Goal: Transaction & Acquisition: Download file/media

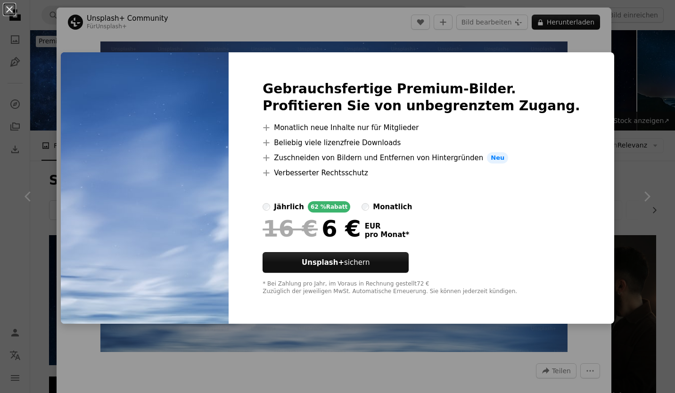
scroll to position [1050, 0]
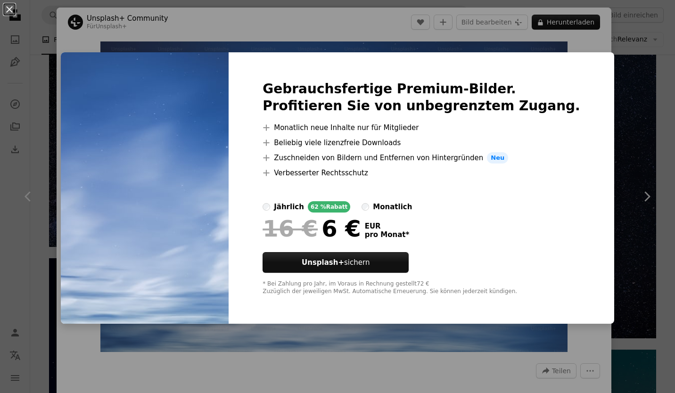
click at [631, 36] on div "An X shape Gebrauchsfertige Premium-Bilder. Profitieren Sie von unbegrenztem Zu…" at bounding box center [337, 196] width 675 height 393
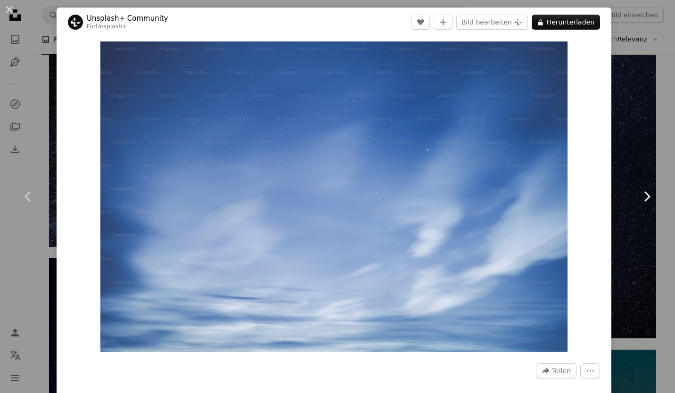
click at [640, 197] on icon "Chevron right" at bounding box center [646, 196] width 15 height 15
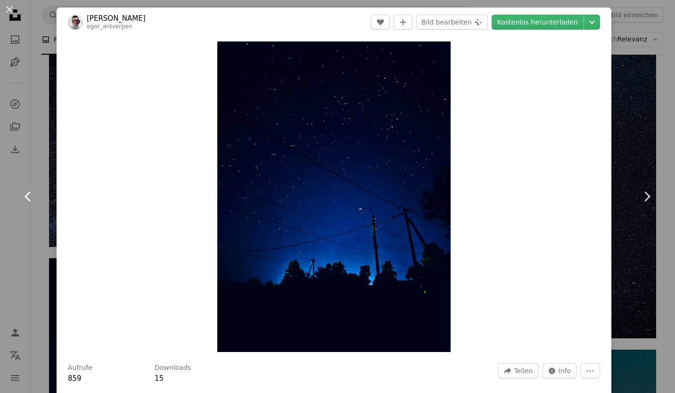
click at [26, 196] on icon at bounding box center [27, 196] width 6 height 10
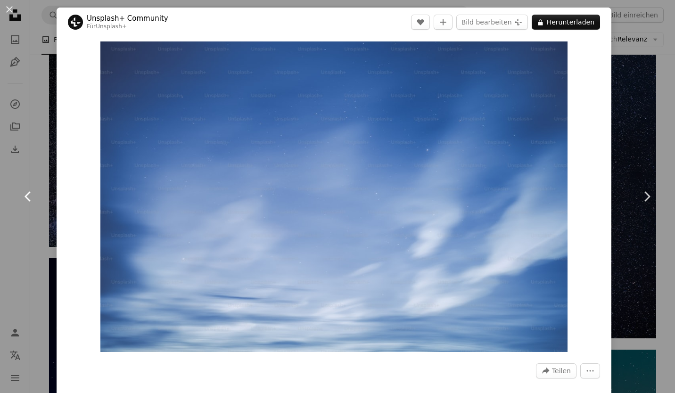
click at [26, 196] on icon at bounding box center [27, 196] width 6 height 10
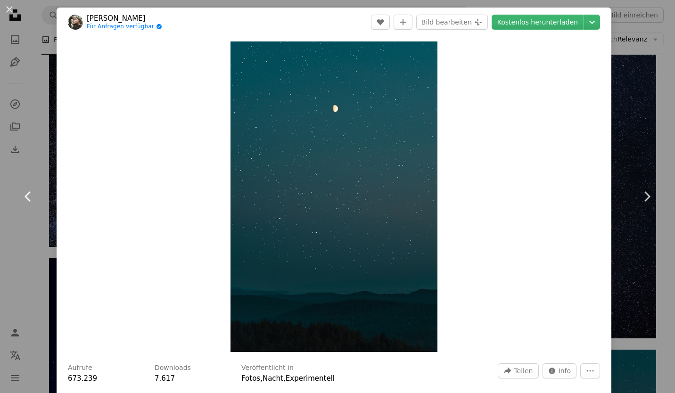
click at [20, 220] on link "Chevron left" at bounding box center [28, 196] width 57 height 90
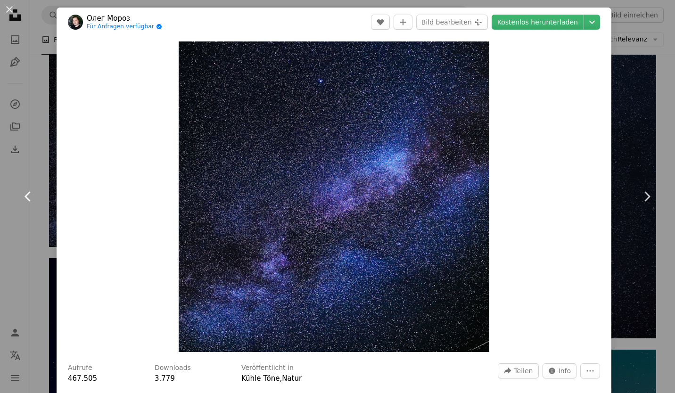
click at [30, 198] on icon "Chevron left" at bounding box center [28, 196] width 15 height 15
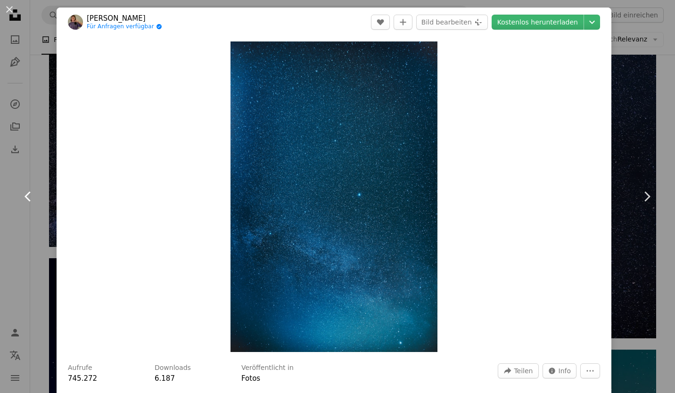
click at [30, 198] on icon "Chevron left" at bounding box center [28, 196] width 15 height 15
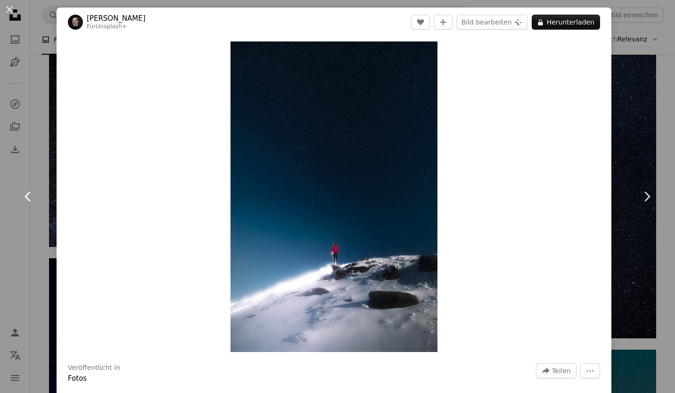
click at [30, 198] on icon "Chevron left" at bounding box center [28, 196] width 15 height 15
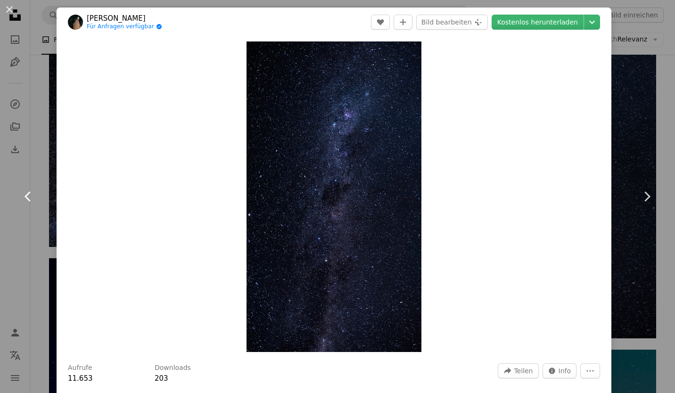
click at [25, 200] on icon "Chevron left" at bounding box center [28, 196] width 15 height 15
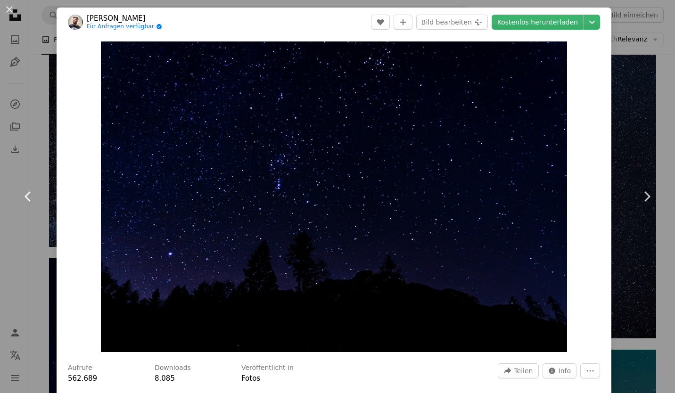
click at [25, 200] on icon "Chevron left" at bounding box center [28, 196] width 15 height 15
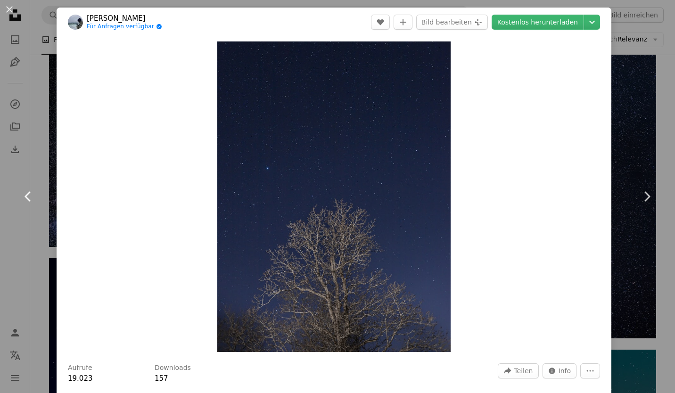
click at [25, 200] on icon "Chevron left" at bounding box center [28, 196] width 15 height 15
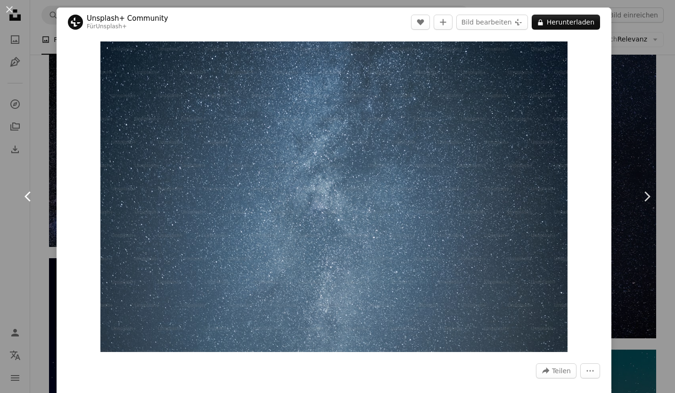
click at [25, 200] on icon "Chevron left" at bounding box center [28, 196] width 15 height 15
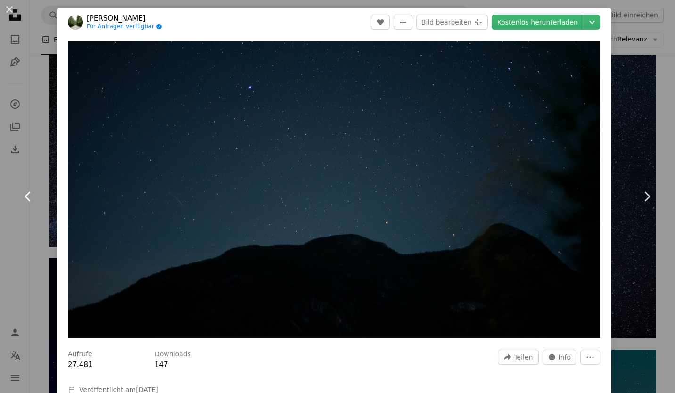
click at [25, 200] on icon "Chevron left" at bounding box center [28, 196] width 15 height 15
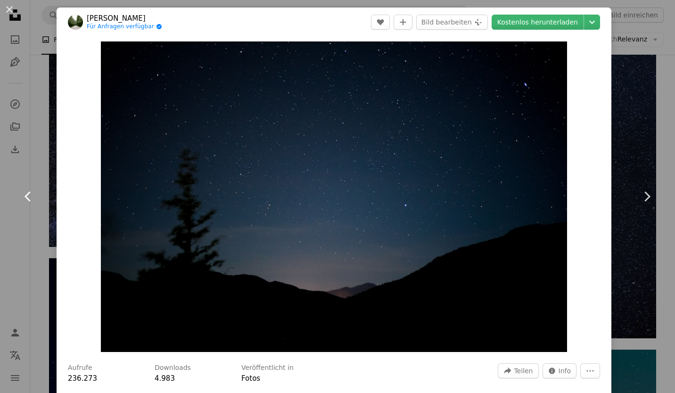
click at [25, 200] on icon "Chevron left" at bounding box center [28, 196] width 15 height 15
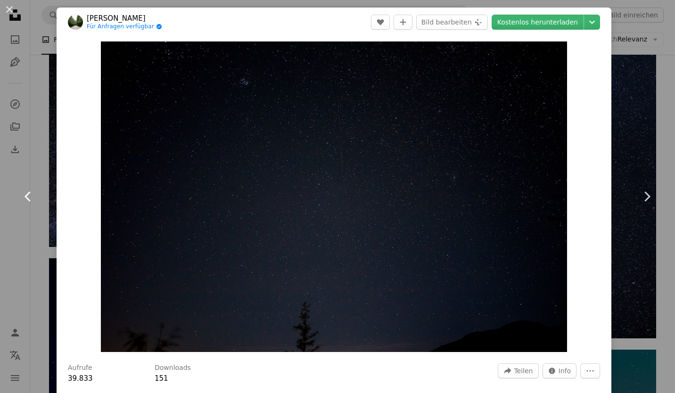
click at [23, 201] on icon "Chevron left" at bounding box center [28, 196] width 15 height 15
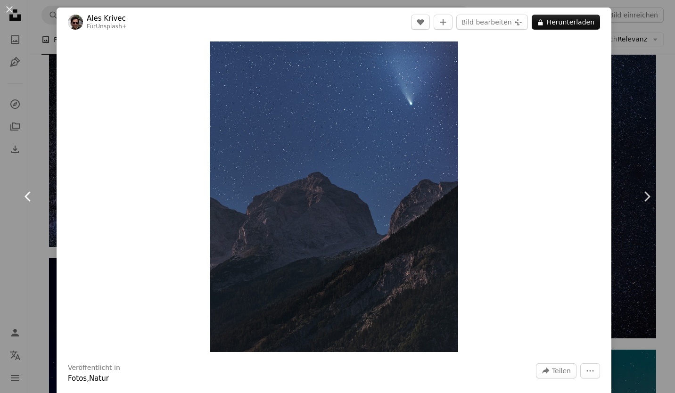
click at [22, 200] on icon "Chevron left" at bounding box center [28, 196] width 15 height 15
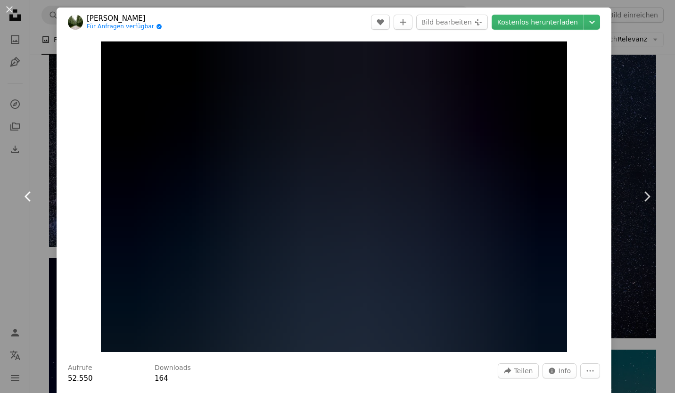
click at [22, 200] on icon "Chevron left" at bounding box center [28, 196] width 15 height 15
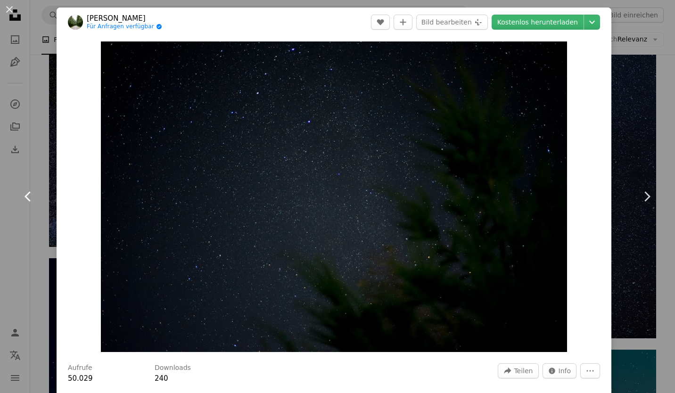
click at [22, 200] on icon "Chevron left" at bounding box center [28, 196] width 15 height 15
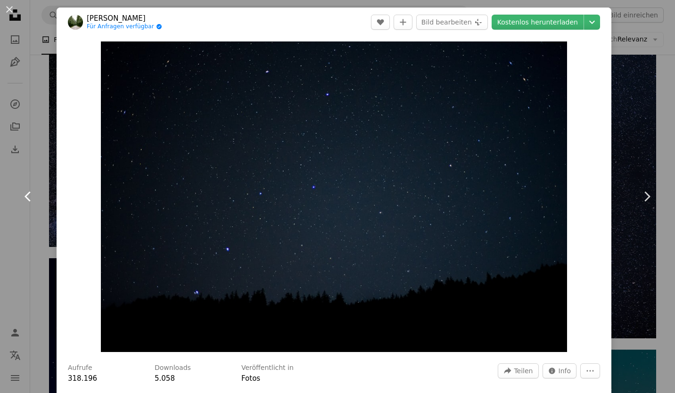
click at [22, 200] on icon "Chevron left" at bounding box center [28, 196] width 15 height 15
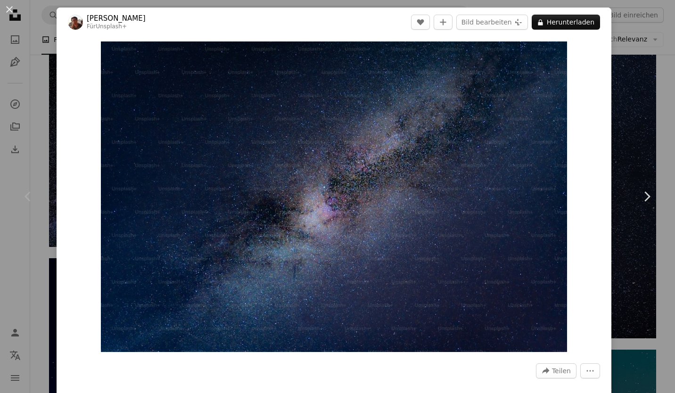
click at [17, 196] on div "Chevron left" at bounding box center [28, 196] width 57 height 90
click at [641, 201] on icon "Chevron right" at bounding box center [646, 196] width 15 height 15
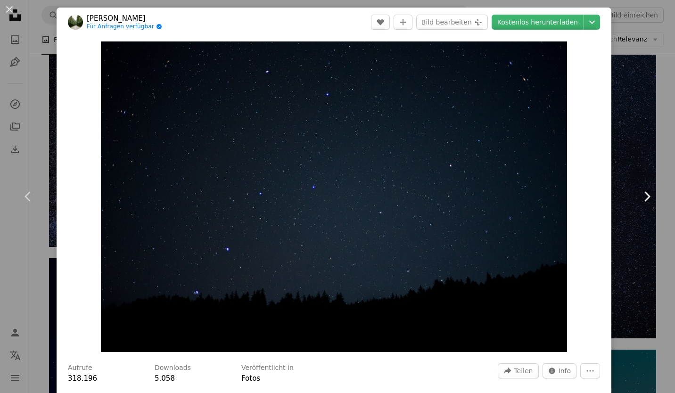
click at [641, 201] on icon "Chevron right" at bounding box center [646, 196] width 15 height 15
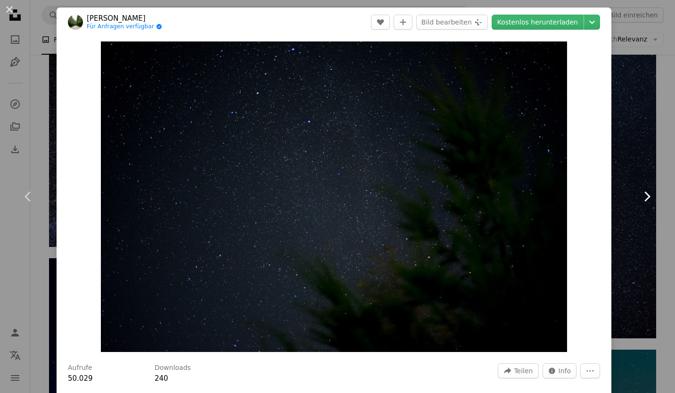
click at [641, 201] on icon "Chevron right" at bounding box center [646, 196] width 15 height 15
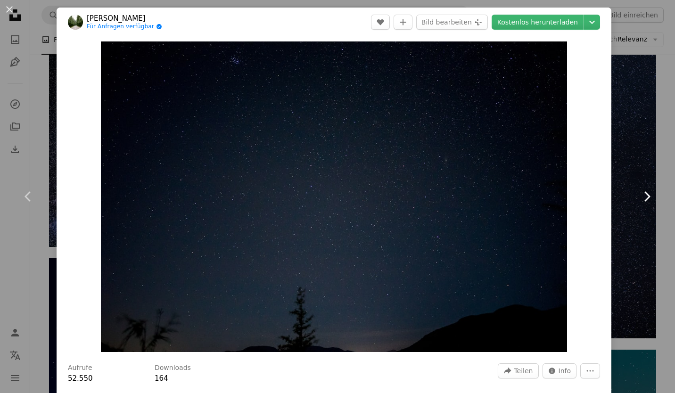
click at [641, 201] on icon "Chevron right" at bounding box center [646, 196] width 15 height 15
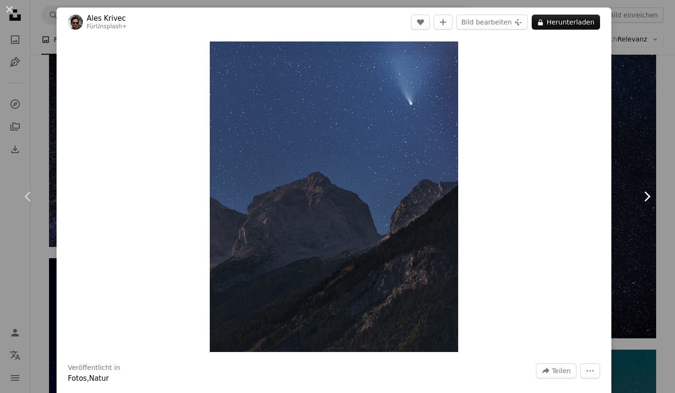
click at [641, 201] on icon "Chevron right" at bounding box center [646, 196] width 15 height 15
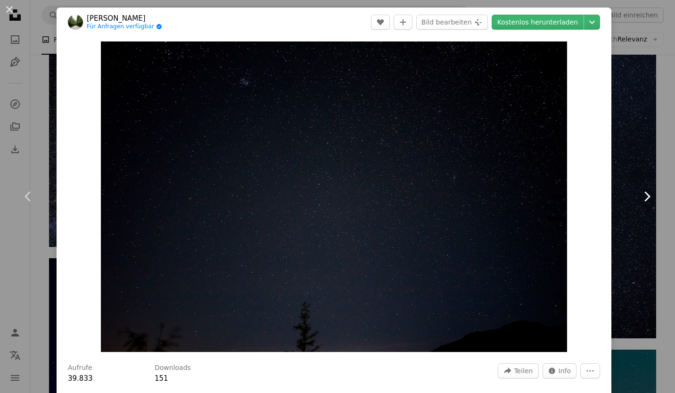
click at [641, 201] on icon "Chevron right" at bounding box center [646, 196] width 15 height 15
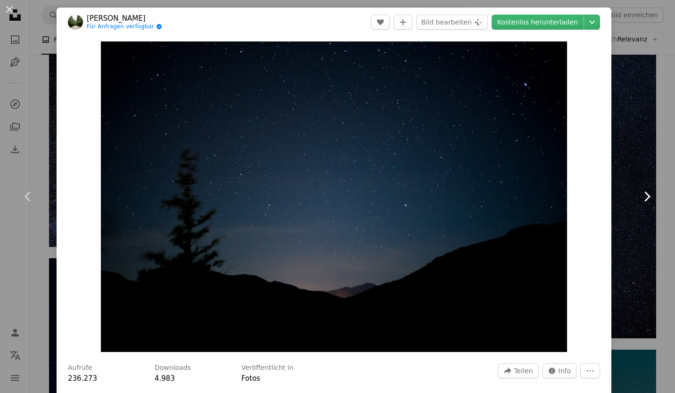
click at [641, 201] on icon "Chevron right" at bounding box center [646, 196] width 15 height 15
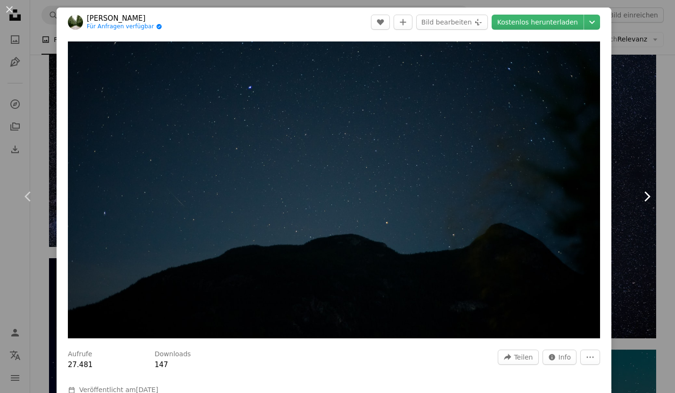
click at [641, 201] on icon "Chevron right" at bounding box center [646, 196] width 15 height 15
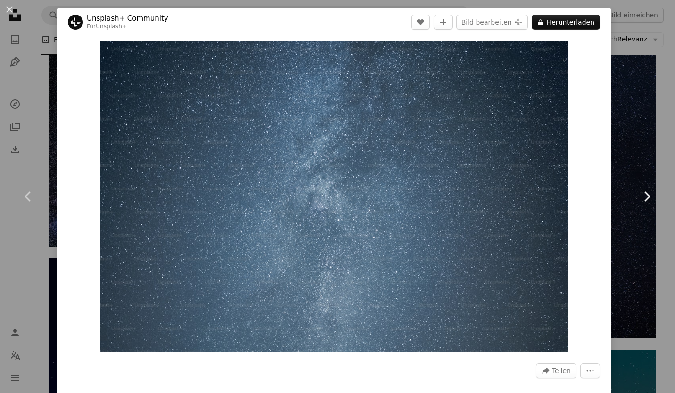
click at [641, 201] on icon "Chevron right" at bounding box center [646, 196] width 15 height 15
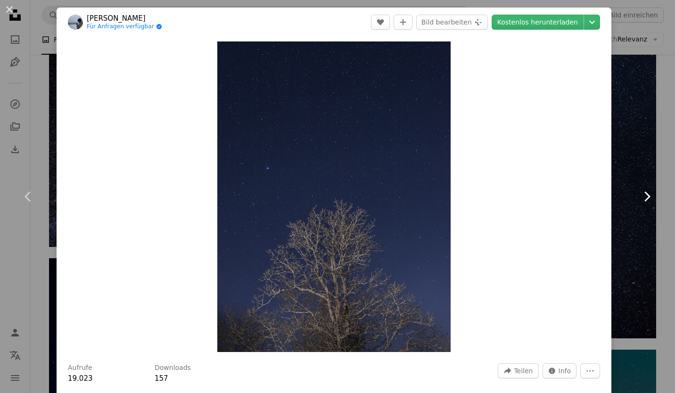
click at [641, 201] on icon "Chevron right" at bounding box center [646, 196] width 15 height 15
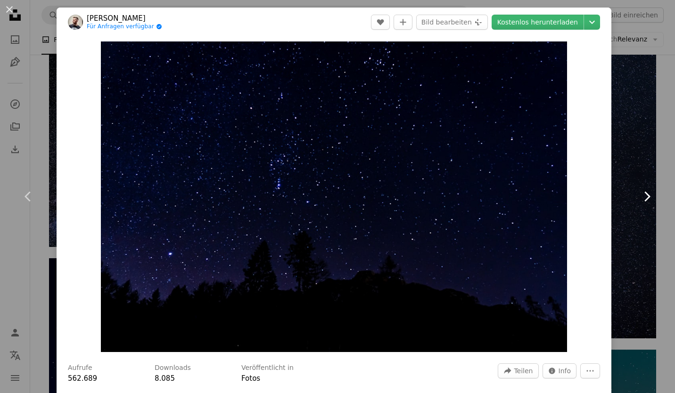
click at [641, 201] on icon "Chevron right" at bounding box center [646, 196] width 15 height 15
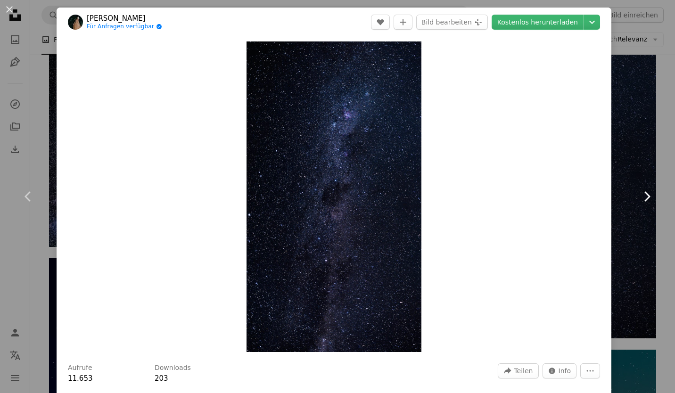
click at [641, 201] on icon "Chevron right" at bounding box center [646, 196] width 15 height 15
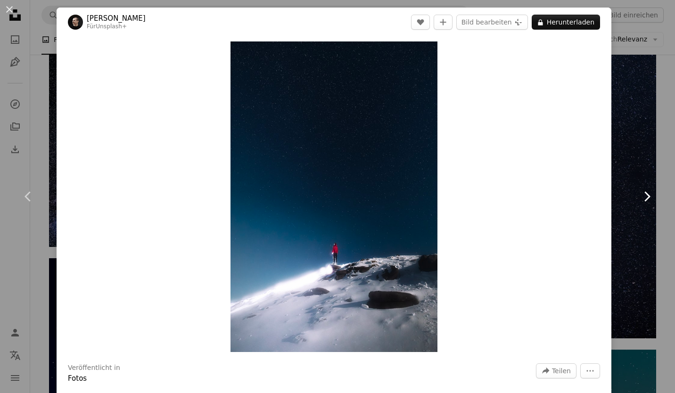
click at [641, 201] on icon "Chevron right" at bounding box center [646, 196] width 15 height 15
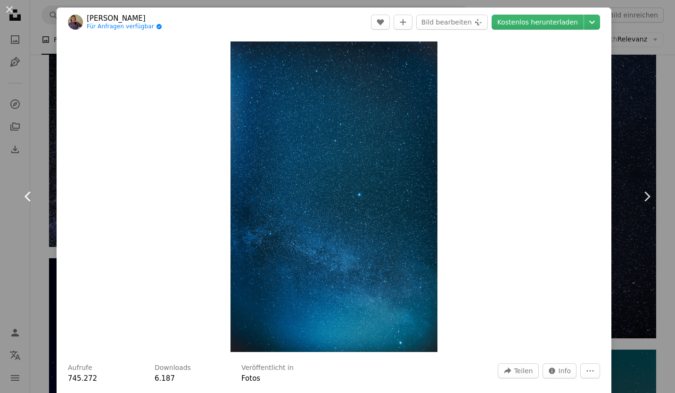
click at [25, 200] on icon "Chevron left" at bounding box center [28, 196] width 15 height 15
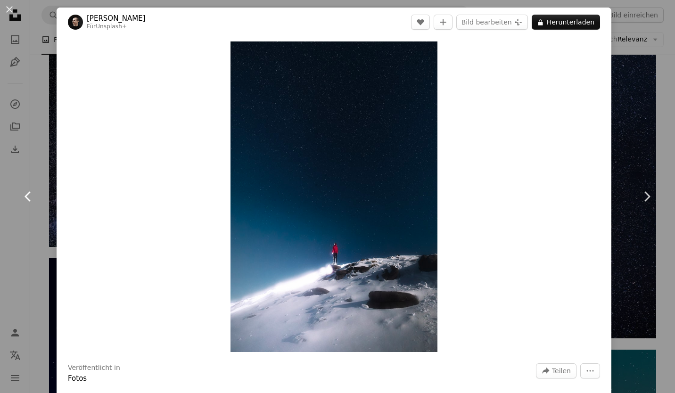
click at [25, 200] on icon "Chevron left" at bounding box center [28, 196] width 15 height 15
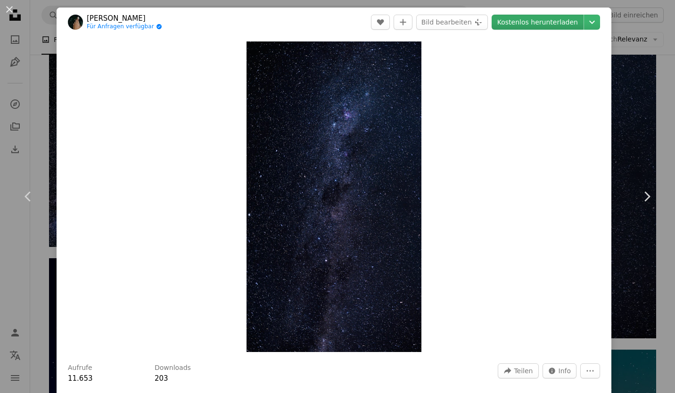
click at [530, 21] on link "Kostenlos herunterladen" at bounding box center [537, 22] width 92 height 15
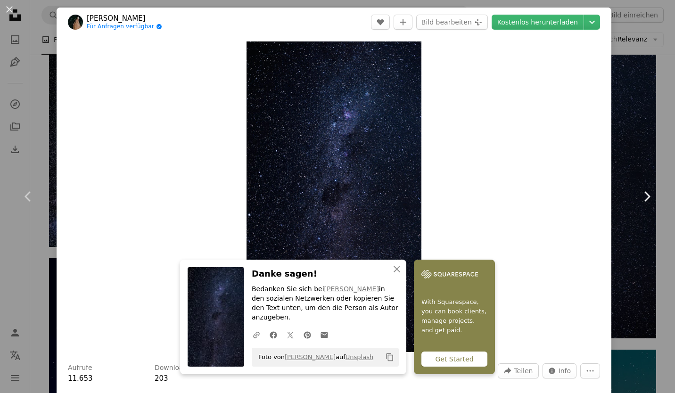
click at [644, 198] on icon at bounding box center [647, 196] width 6 height 10
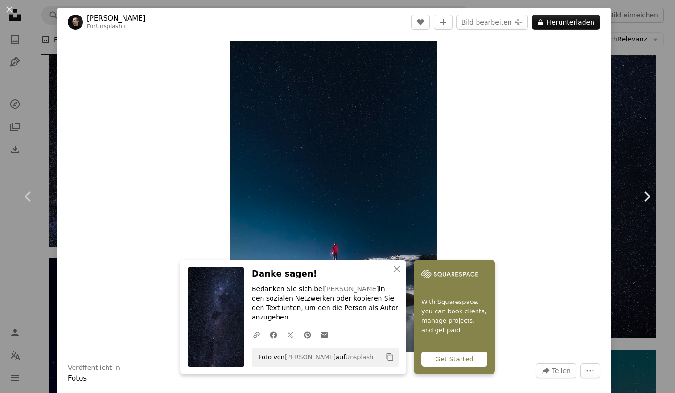
click at [644, 198] on icon at bounding box center [647, 196] width 6 height 10
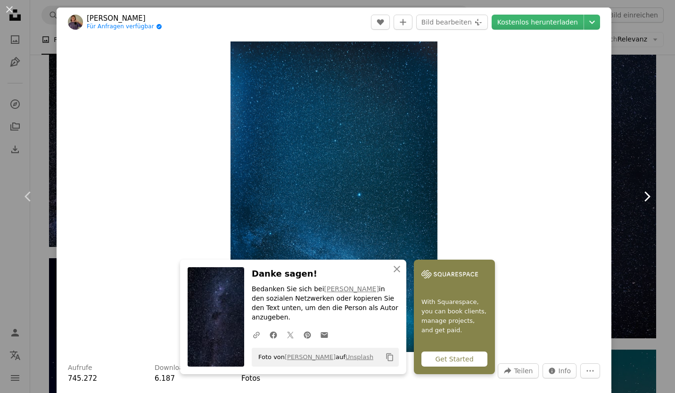
click at [644, 198] on icon at bounding box center [647, 196] width 6 height 10
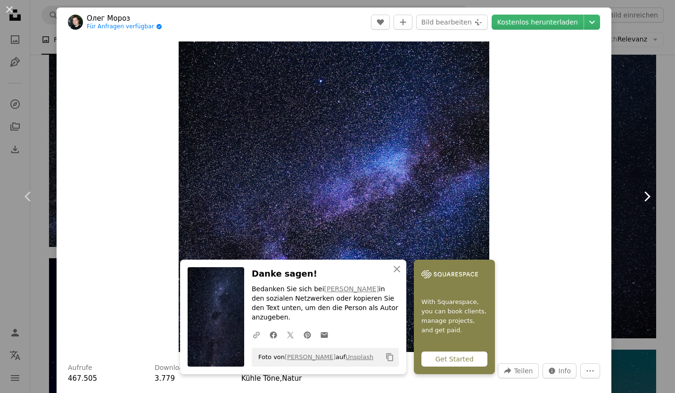
click at [644, 198] on icon at bounding box center [647, 196] width 6 height 10
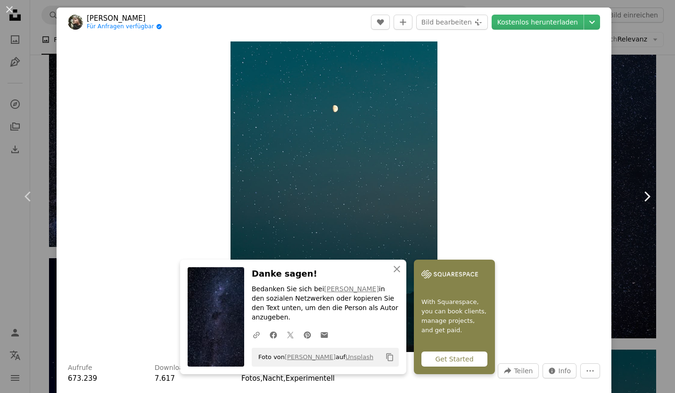
click at [644, 198] on icon at bounding box center [647, 196] width 6 height 10
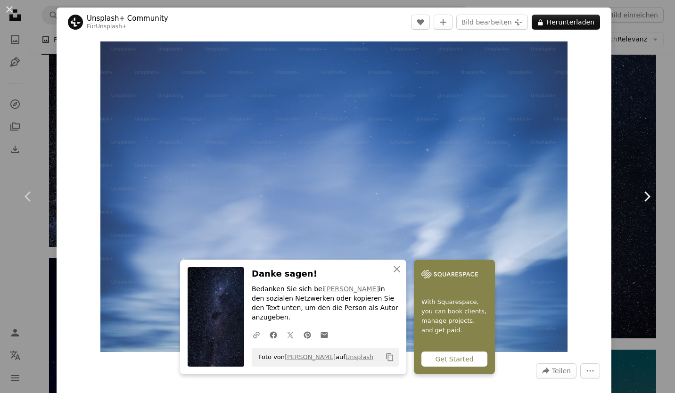
click at [644, 198] on icon at bounding box center [647, 196] width 6 height 10
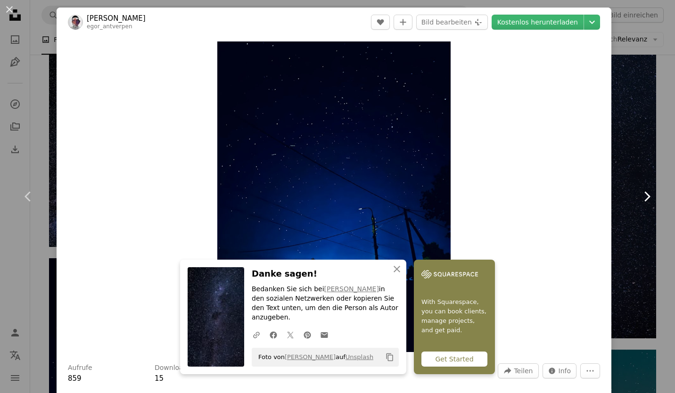
click at [644, 198] on icon at bounding box center [647, 196] width 6 height 10
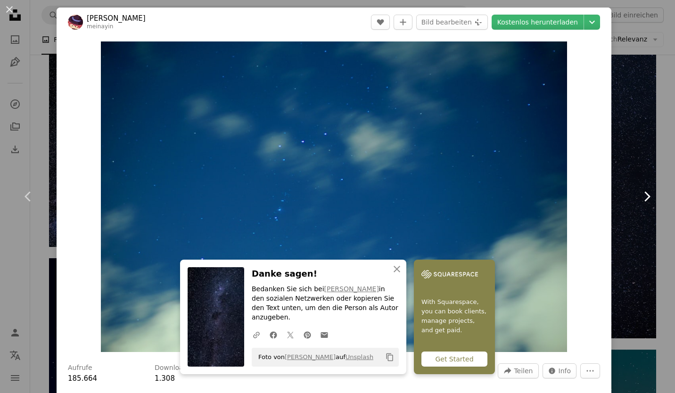
click at [644, 198] on icon at bounding box center [647, 196] width 6 height 10
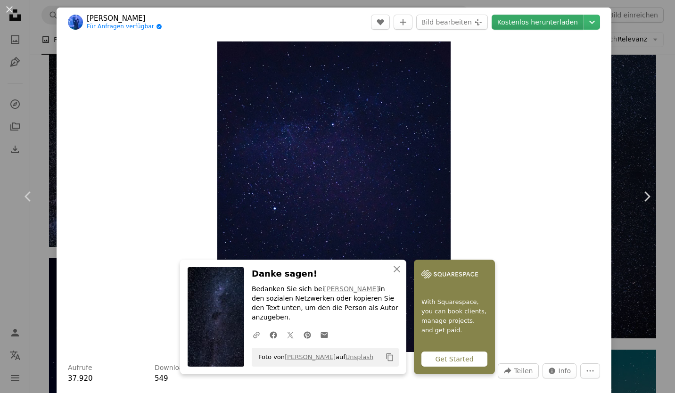
click at [534, 23] on link "Kostenlos herunterladen" at bounding box center [537, 22] width 92 height 15
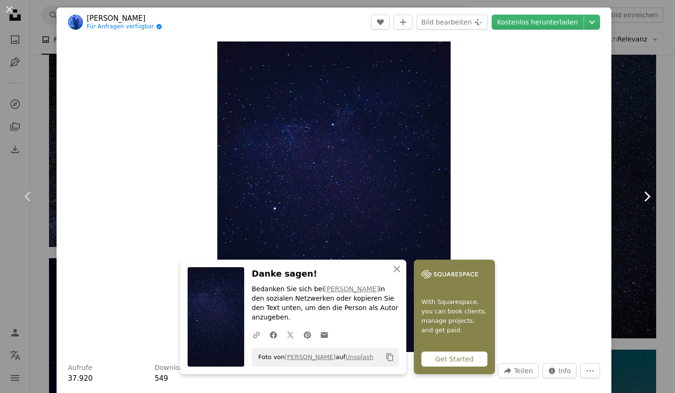
click at [643, 194] on icon "Chevron right" at bounding box center [646, 196] width 15 height 15
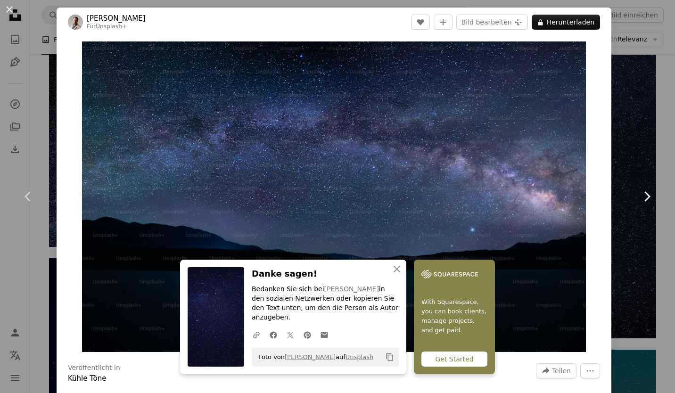
click at [643, 194] on icon "Chevron right" at bounding box center [646, 196] width 15 height 15
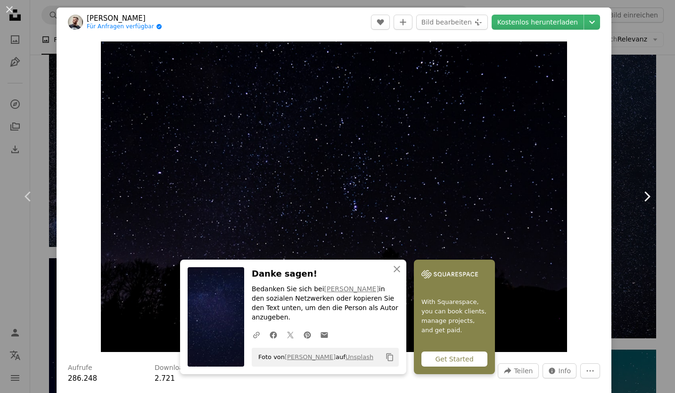
click at [643, 194] on icon "Chevron right" at bounding box center [646, 196] width 15 height 15
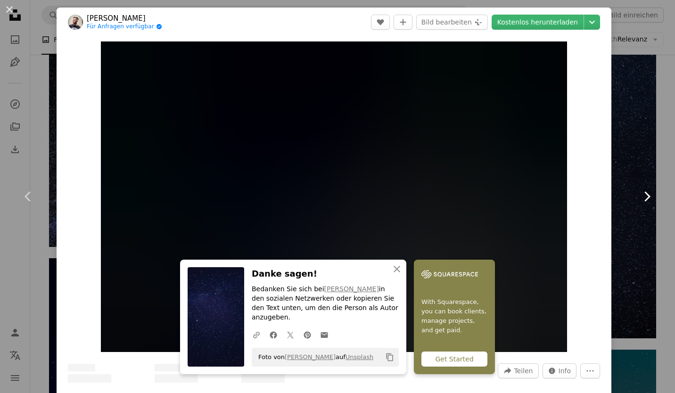
click at [643, 194] on icon "Chevron right" at bounding box center [646, 196] width 15 height 15
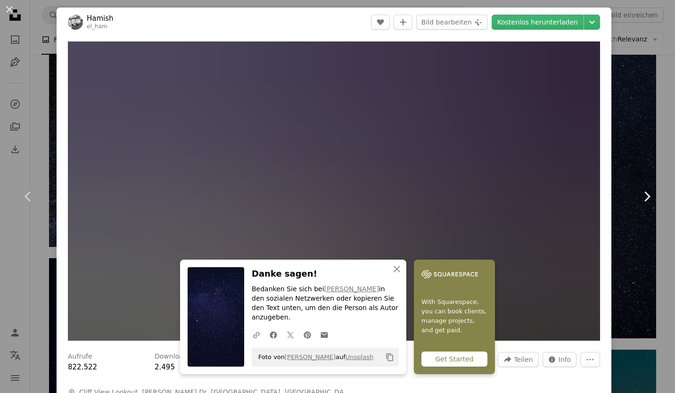
click at [643, 194] on icon "Chevron right" at bounding box center [646, 196] width 15 height 15
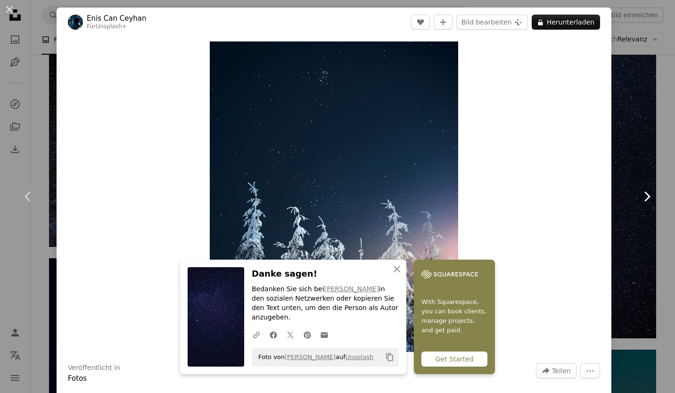
click at [643, 194] on icon "Chevron right" at bounding box center [646, 196] width 15 height 15
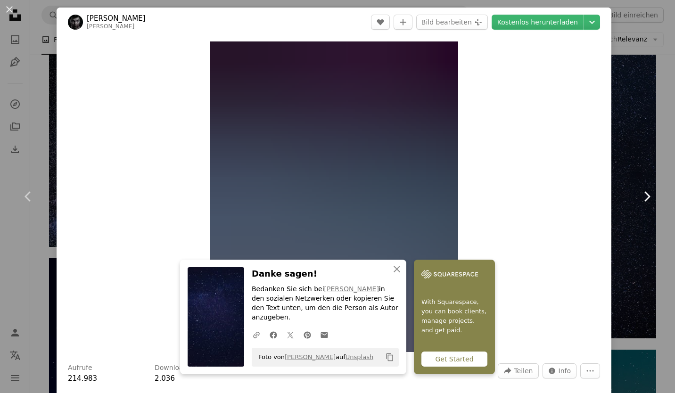
click at [643, 194] on icon "Chevron right" at bounding box center [646, 196] width 15 height 15
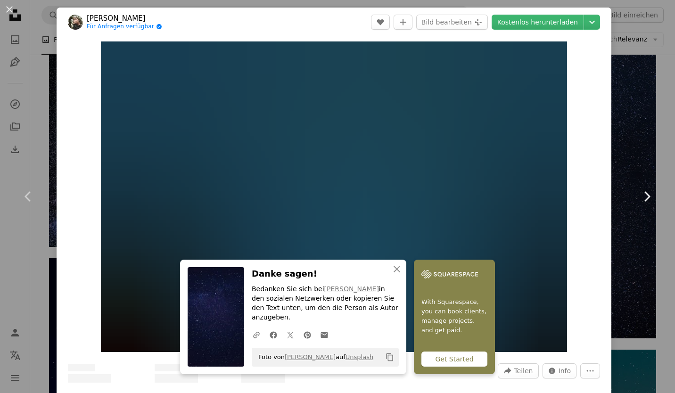
click at [643, 194] on icon "Chevron right" at bounding box center [646, 196] width 15 height 15
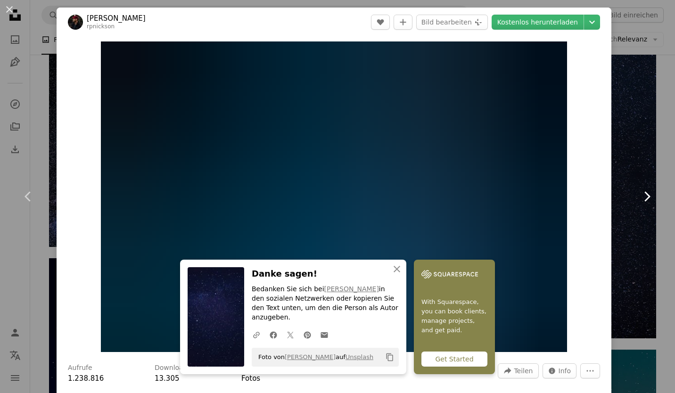
click at [643, 194] on icon "Chevron right" at bounding box center [646, 196] width 15 height 15
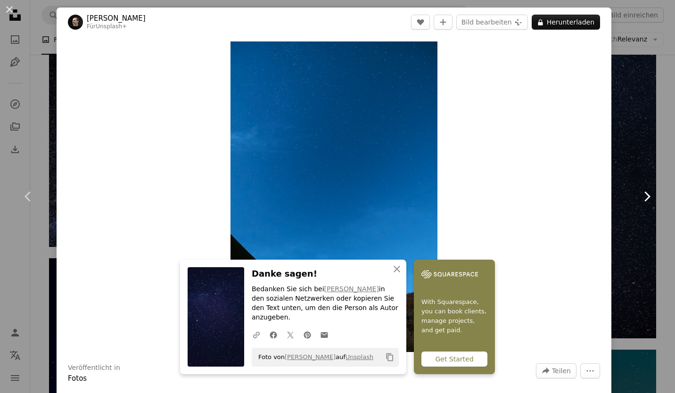
click at [643, 194] on icon "Chevron right" at bounding box center [646, 196] width 15 height 15
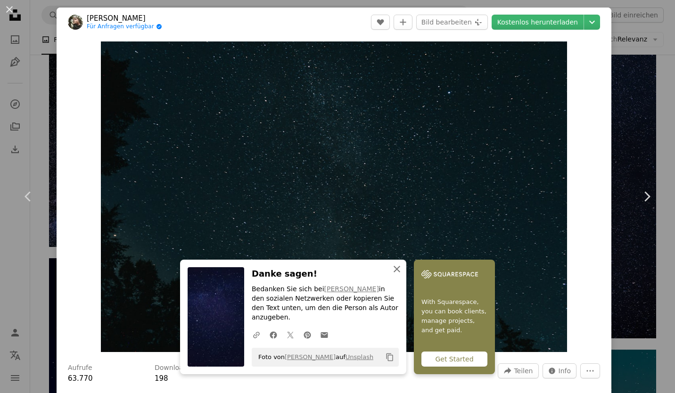
click at [391, 275] on icon "An X shape" at bounding box center [396, 268] width 11 height 11
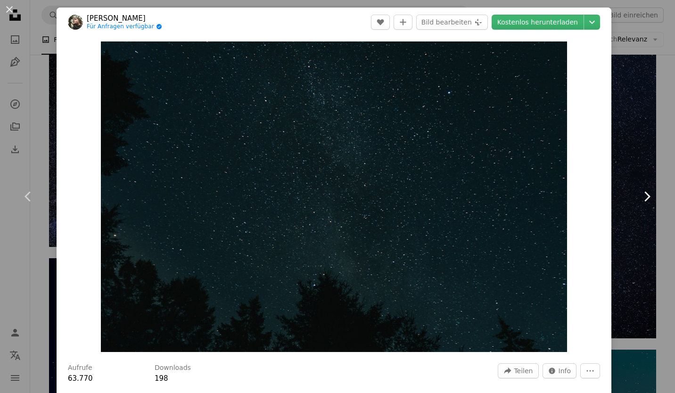
click at [643, 195] on icon "Chevron right" at bounding box center [646, 196] width 15 height 15
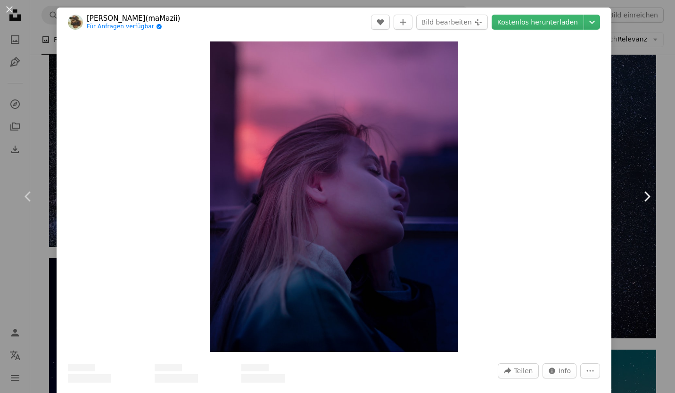
click at [643, 195] on icon "Chevron right" at bounding box center [646, 196] width 15 height 15
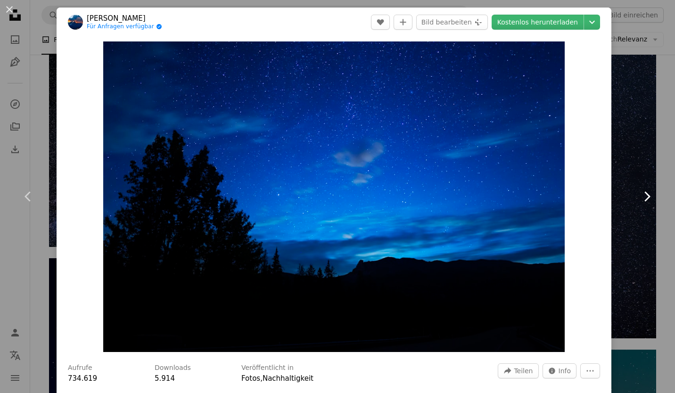
click at [643, 195] on icon "Chevron right" at bounding box center [646, 196] width 15 height 15
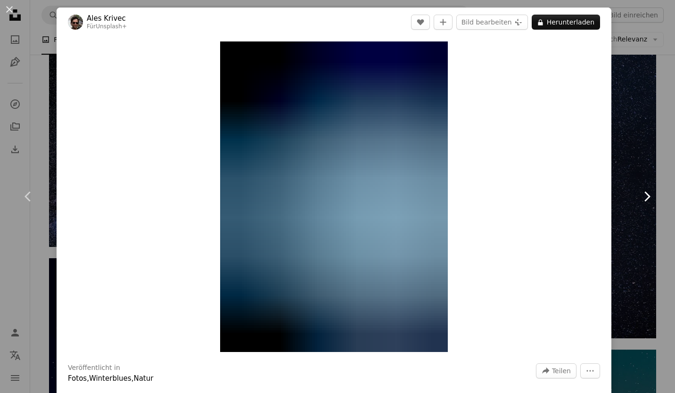
click at [643, 195] on icon "Chevron right" at bounding box center [646, 196] width 15 height 15
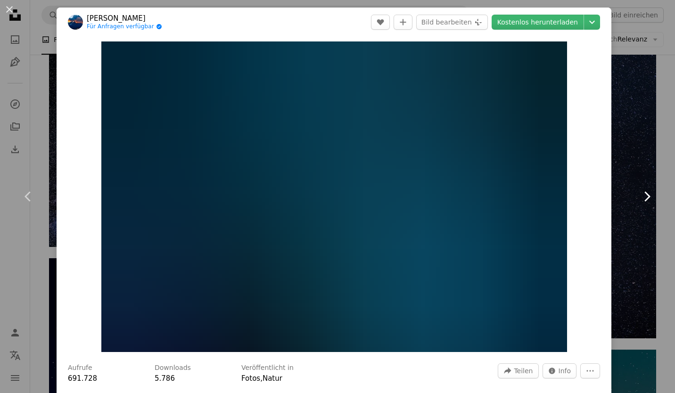
click at [643, 195] on icon "Chevron right" at bounding box center [646, 196] width 15 height 15
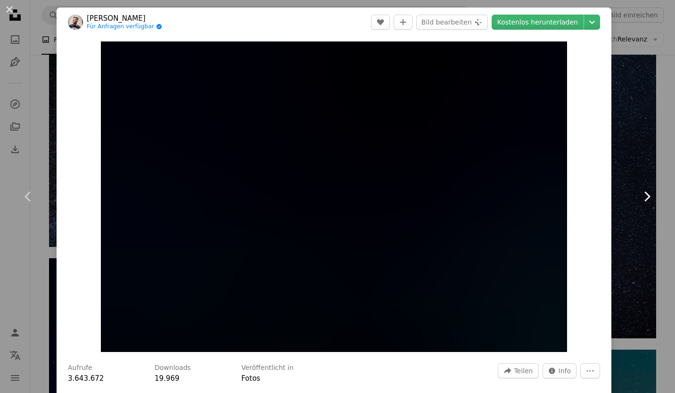
click at [643, 195] on icon "Chevron right" at bounding box center [646, 196] width 15 height 15
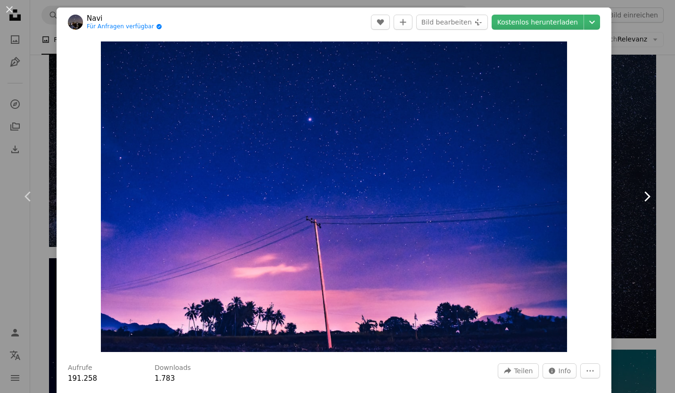
click at [643, 195] on icon "Chevron right" at bounding box center [646, 196] width 15 height 15
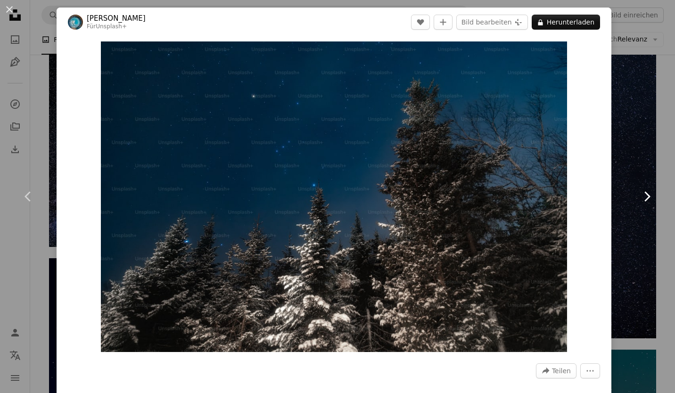
click at [643, 195] on icon "Chevron right" at bounding box center [646, 196] width 15 height 15
